Goal: Obtain resource: Download file/media

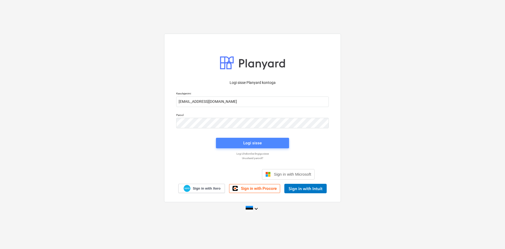
click at [247, 143] on div "Logi sisse" at bounding box center [252, 143] width 18 height 7
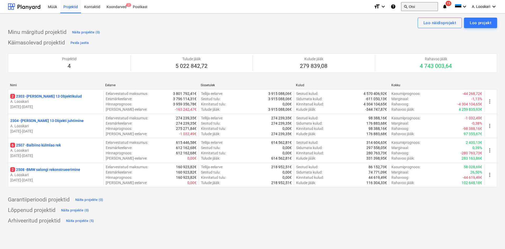
click at [415, 5] on button "search Otsi" at bounding box center [419, 6] width 37 height 9
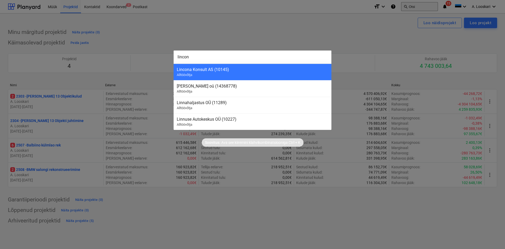
type input "lincona"
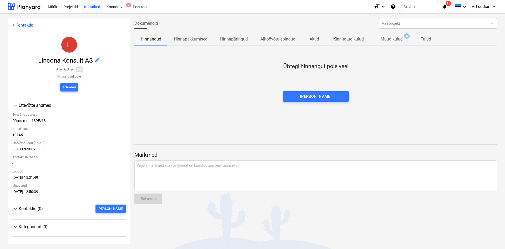
click at [395, 38] on p "Muud kulud" at bounding box center [392, 39] width 22 height 6
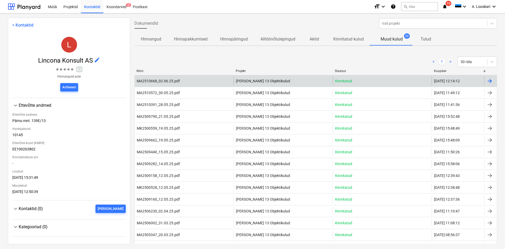
click at [163, 80] on div "MA2510668_02.06.25.pdf" at bounding box center [158, 81] width 43 height 4
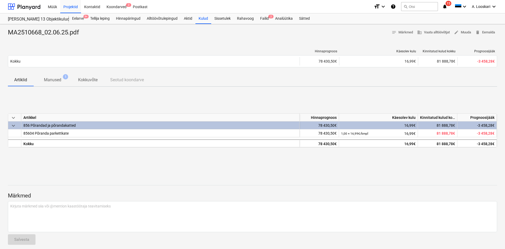
click at [54, 80] on p "Manused" at bounding box center [52, 80] width 17 height 6
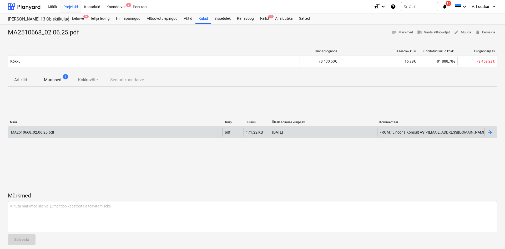
click at [41, 131] on div "MA2510668_02.06.25.pdf" at bounding box center [32, 132] width 44 height 4
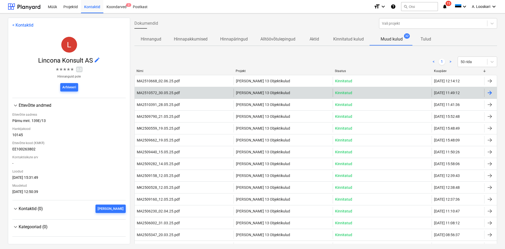
click at [168, 94] on div "MA2510572_30.05.25.pdf" at bounding box center [158, 93] width 43 height 4
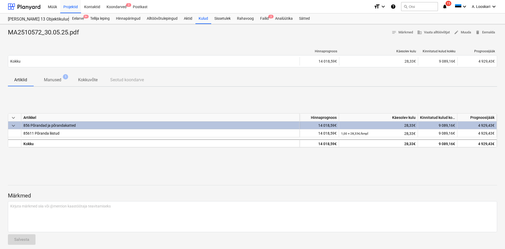
click at [58, 80] on p "Manused" at bounding box center [52, 80] width 17 height 6
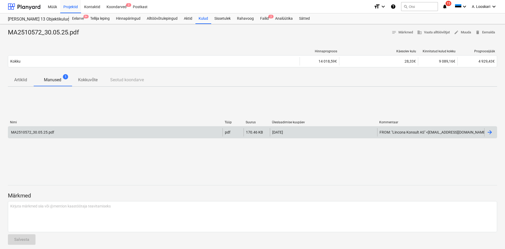
click at [39, 133] on div "MA2510572_30.05.25.pdf" at bounding box center [32, 132] width 44 height 4
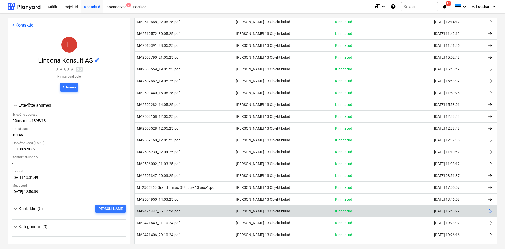
scroll to position [60, 0]
click at [165, 211] on div "MA2424447_06.12.24.pdf" at bounding box center [158, 210] width 43 height 4
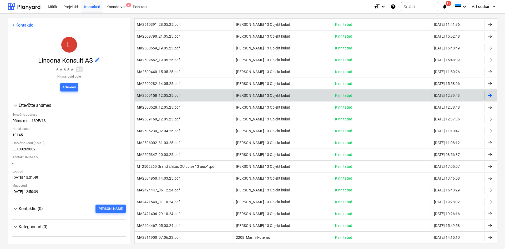
scroll to position [90, 0]
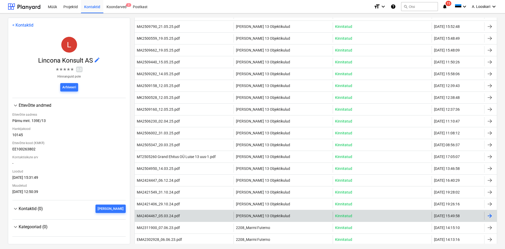
click at [159, 211] on div "MA2404467_05.03.24.pdf Luise 13 Objektikulud Kinnitatud 07.03.2024 15:49:58" at bounding box center [315, 216] width 363 height 12
click at [161, 215] on div "MA2404467_05.03.24.pdf" at bounding box center [158, 216] width 43 height 4
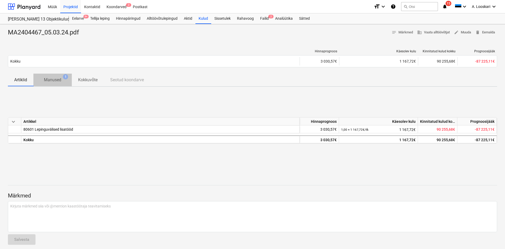
click at [54, 80] on p "Manused" at bounding box center [52, 80] width 17 height 6
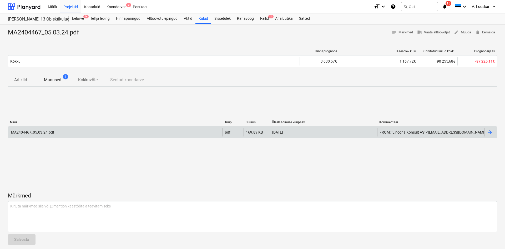
click at [39, 131] on div "MA2404467_05.03.24.pdf" at bounding box center [32, 132] width 44 height 4
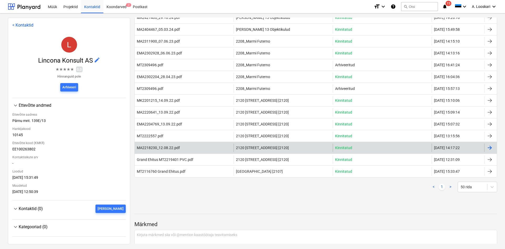
scroll to position [221, 0]
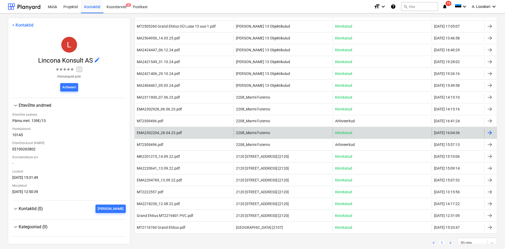
click at [159, 131] on div "EMA2302204_28.04.23.pdf" at bounding box center [159, 133] width 45 height 4
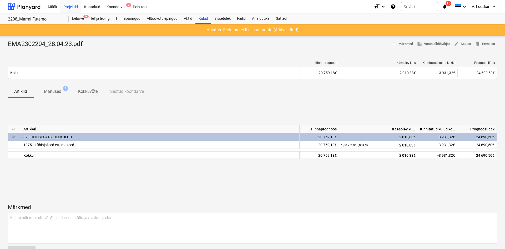
click at [59, 91] on p "Manused" at bounding box center [52, 91] width 17 height 6
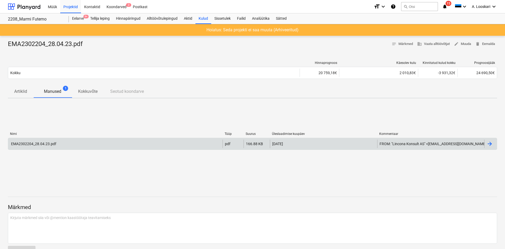
click at [44, 142] on div "EMA2302204_28.04.23.pdf" at bounding box center [115, 144] width 214 height 8
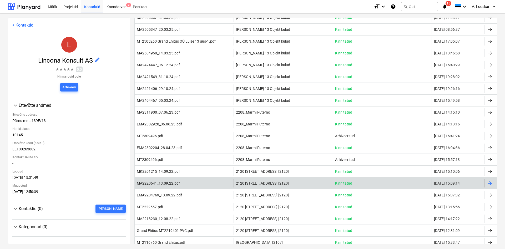
scroll to position [210, 0]
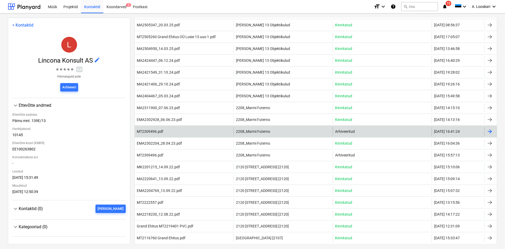
click at [153, 130] on div "MT2309496.pdf" at bounding box center [150, 131] width 27 height 4
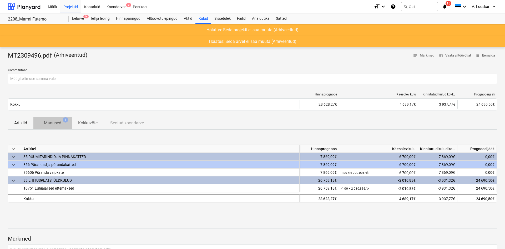
click at [56, 122] on p "Manused" at bounding box center [52, 123] width 17 height 6
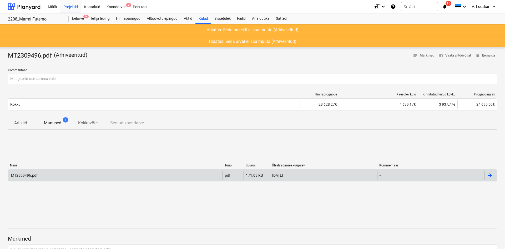
click at [23, 175] on div "MT2309496.pdf" at bounding box center [23, 175] width 27 height 4
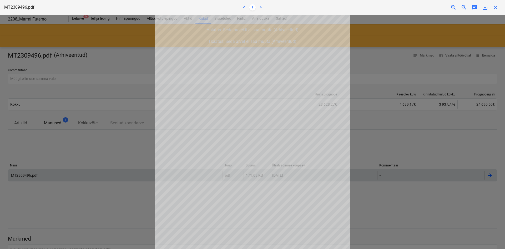
click at [84, 147] on div at bounding box center [252, 132] width 505 height 234
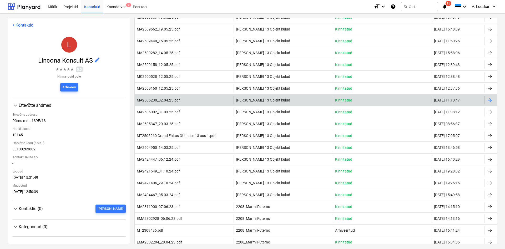
scroll to position [120, 0]
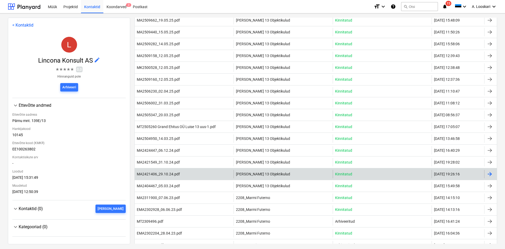
click at [152, 174] on div "MA2421406_29.10.24.pdf" at bounding box center [158, 174] width 43 height 4
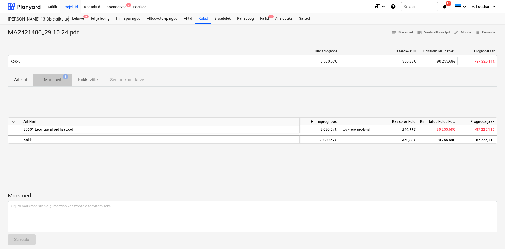
click at [53, 79] on p "Manused" at bounding box center [52, 80] width 17 height 6
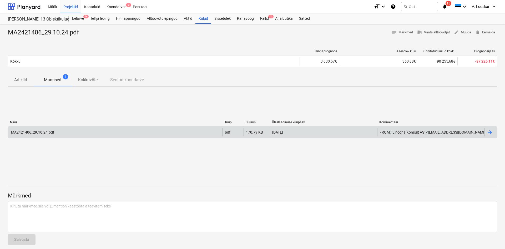
click at [36, 131] on div "MA2421406_29.10.24.pdf" at bounding box center [32, 132] width 44 height 4
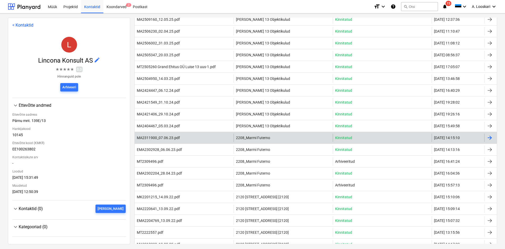
scroll to position [150, 0]
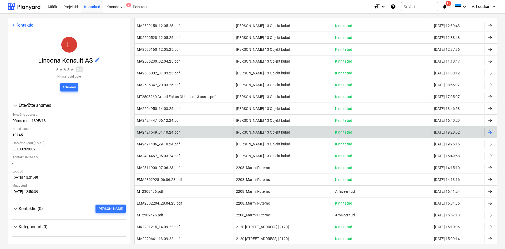
click at [150, 131] on div "MA2421549_31.10.24.pdf" at bounding box center [158, 132] width 43 height 4
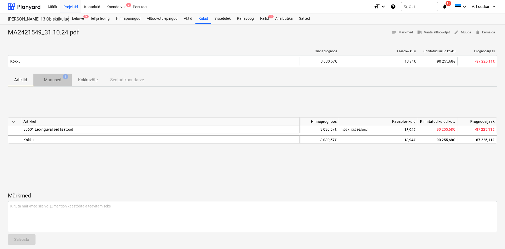
click at [53, 80] on p "Manused" at bounding box center [52, 80] width 17 height 6
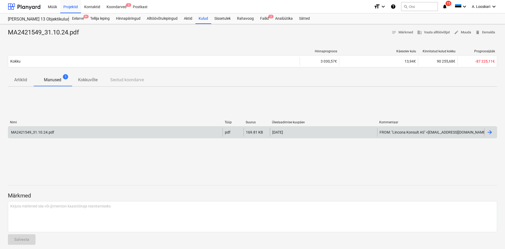
click at [42, 132] on div "MA2421549_31.10.24.pdf" at bounding box center [32, 132] width 44 height 4
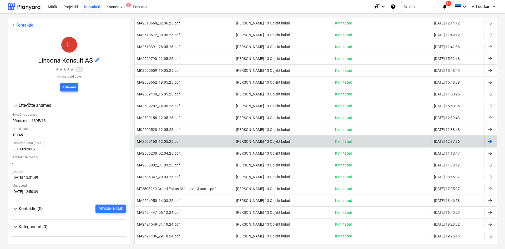
scroll to position [60, 0]
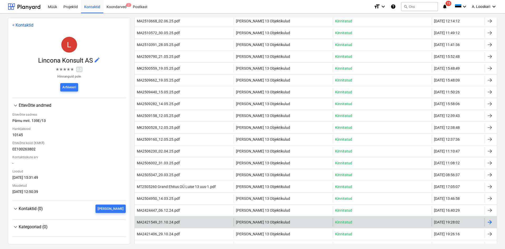
click at [150, 221] on div "MA2421549_31.10.24.pdf" at bounding box center [158, 222] width 43 height 4
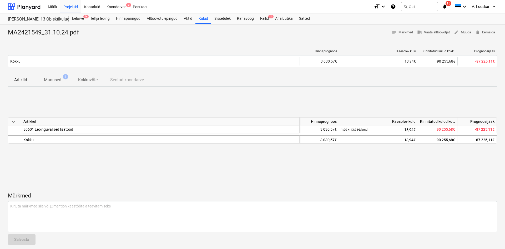
click at [58, 80] on p "Manused" at bounding box center [52, 80] width 17 height 6
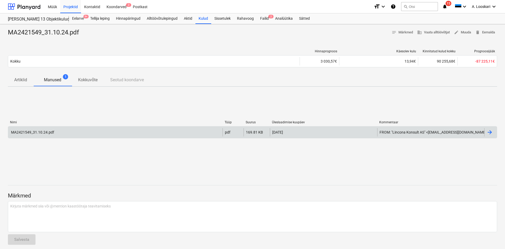
click at [33, 132] on div "MA2421549_31.10.24.pdf" at bounding box center [32, 132] width 44 height 4
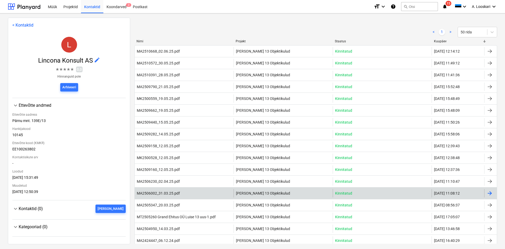
scroll to position [60, 0]
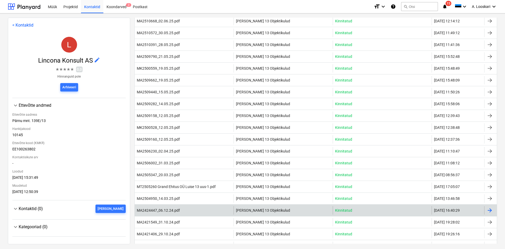
click at [149, 211] on div "MA2424447_06.12.24.pdf" at bounding box center [158, 210] width 43 height 4
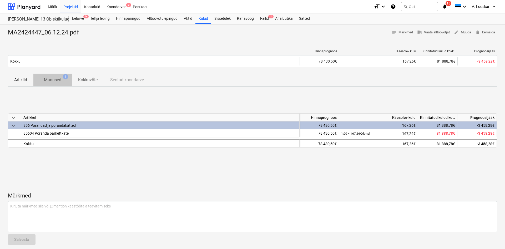
click at [59, 80] on p "Manused" at bounding box center [52, 80] width 17 height 6
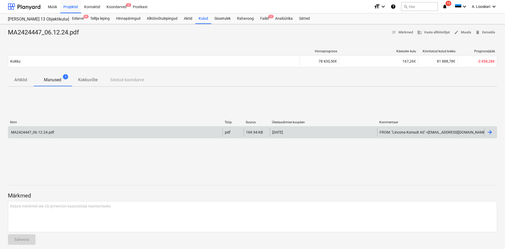
click at [38, 132] on div "MA2424447_06.12.24.pdf" at bounding box center [32, 132] width 44 height 4
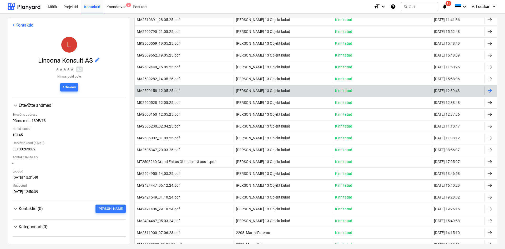
scroll to position [90, 0]
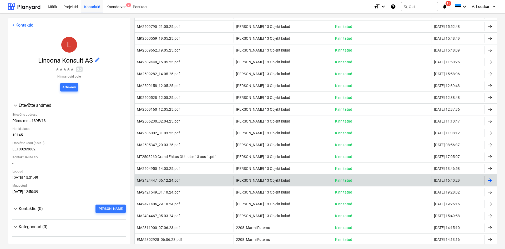
click at [147, 178] on div "MA2424447_06.12.24.pdf" at bounding box center [184, 180] width 99 height 8
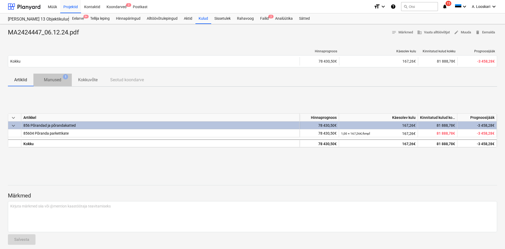
click at [54, 81] on p "Manused" at bounding box center [52, 80] width 17 height 6
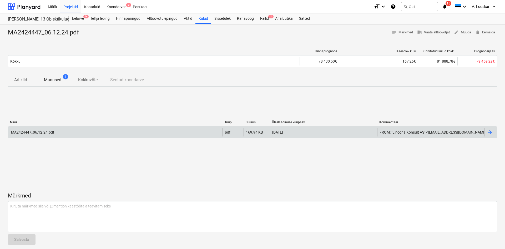
click at [44, 131] on div "MA2424447_06.12.24.pdf" at bounding box center [32, 132] width 44 height 4
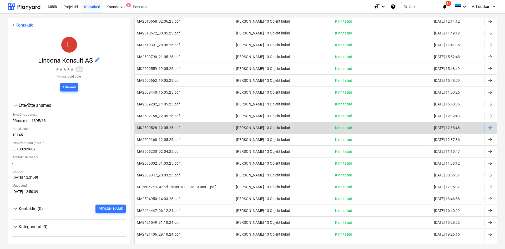
scroll to position [60, 0]
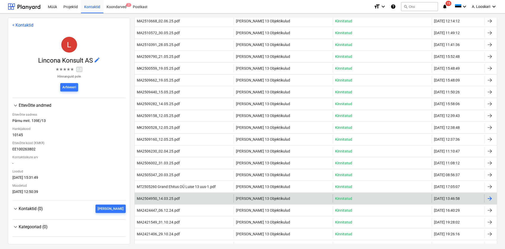
click at [157, 197] on div "MA2504950_14.03.25.pdf" at bounding box center [158, 199] width 43 height 4
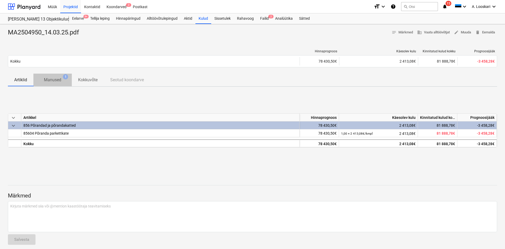
click at [58, 79] on p "Manused" at bounding box center [52, 80] width 17 height 6
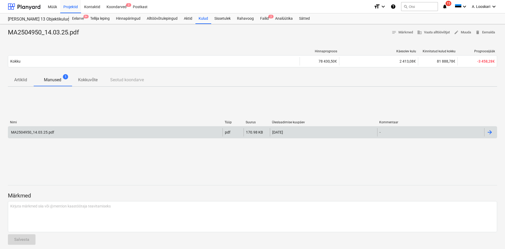
click at [25, 132] on div "MA2504950_14.03.25.pdf" at bounding box center [32, 132] width 44 height 4
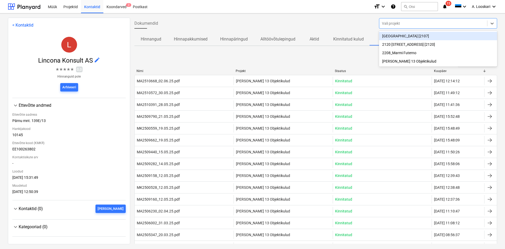
click at [388, 24] on div at bounding box center [433, 23] width 103 height 5
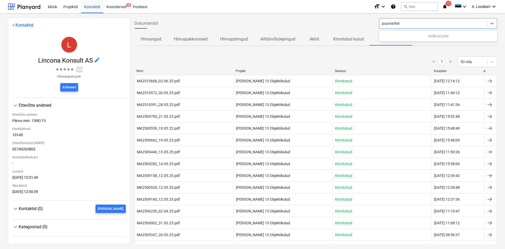
type input "puumarket"
click at [404, 24] on div at bounding box center [433, 23] width 103 height 5
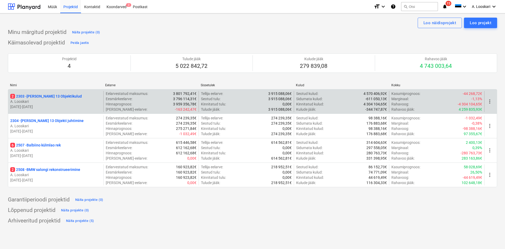
click at [54, 94] on p "2 2303 - Luise 13 Objektikulud" at bounding box center [46, 96] width 72 height 5
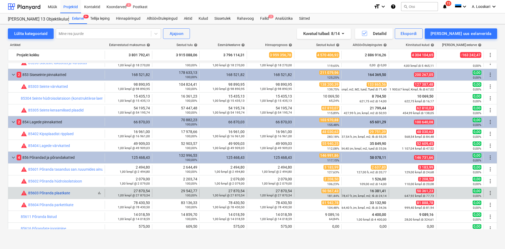
scroll to position [990, 0]
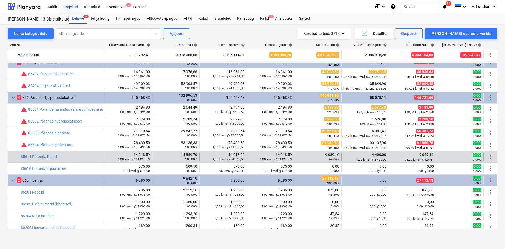
click at [51, 159] on div "bar_chart 85611 Põranda liistud" at bounding box center [62, 157] width 82 height 8
click at [52, 156] on link "85611 Põranda liistud" at bounding box center [39, 157] width 36 height 4
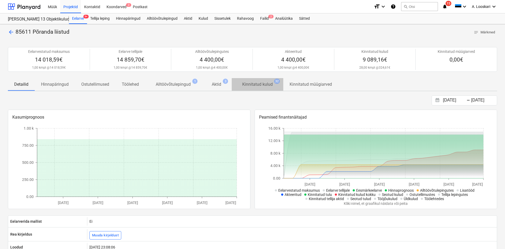
click at [249, 83] on p "Kinnitatud kulud" at bounding box center [257, 84] width 31 height 6
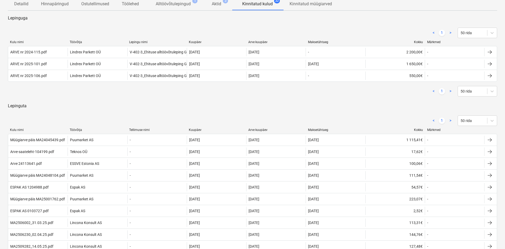
scroll to position [107, 0]
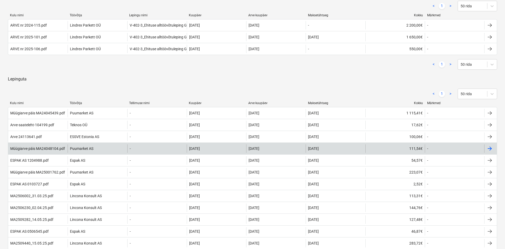
click at [36, 148] on div "Müügiarve päis MA24048104.pdf" at bounding box center [37, 149] width 55 height 4
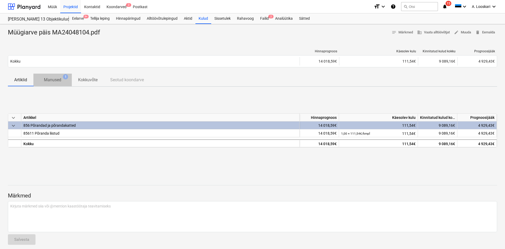
click at [59, 82] on p "Manused" at bounding box center [52, 80] width 17 height 6
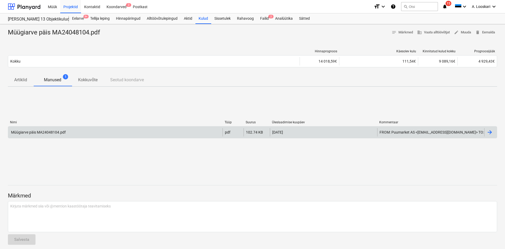
click at [48, 133] on div "Müügiarve päis MA24048104.pdf" at bounding box center [38, 132] width 56 height 4
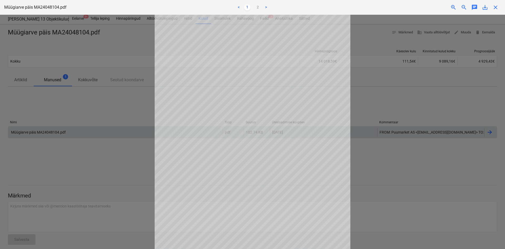
click at [486, 8] on span "save_alt" at bounding box center [485, 7] width 6 height 6
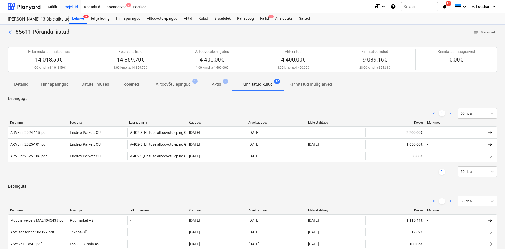
scroll to position [107, 0]
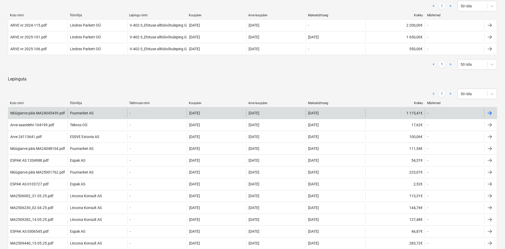
click at [47, 112] on div "Müügiarve päis MA24045439.pdf" at bounding box center [37, 113] width 55 height 4
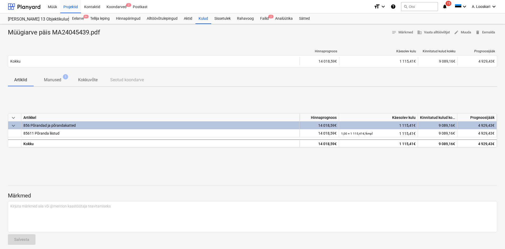
click at [58, 79] on p "Manused" at bounding box center [52, 80] width 17 height 6
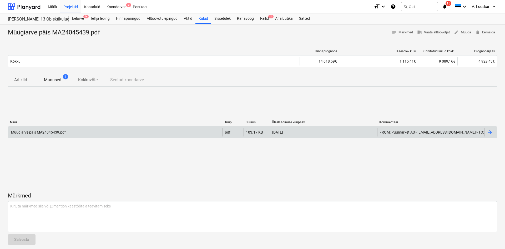
click at [46, 131] on div "Müügiarve päis MA24045439.pdf" at bounding box center [38, 132] width 56 height 4
